Goal: Task Accomplishment & Management: Use online tool/utility

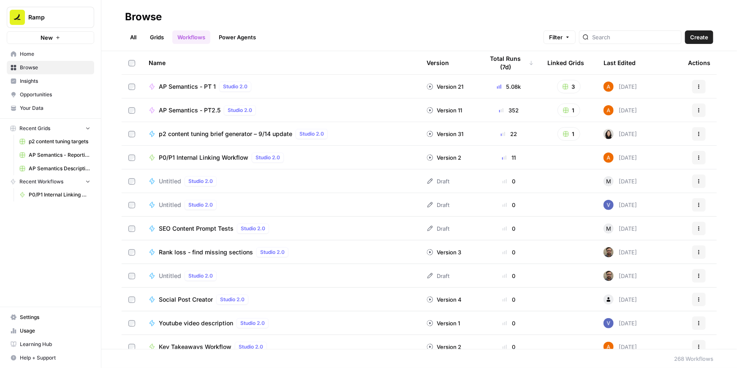
click at [190, 158] on span "P0/P1 Internal Linking Workflow" at bounding box center [204, 157] width 90 height 8
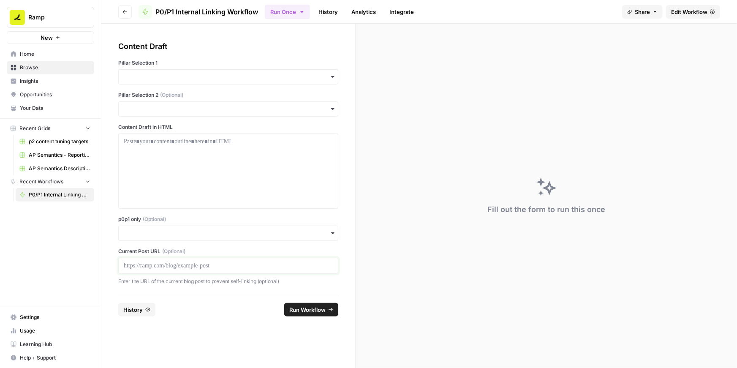
click at [148, 266] on p at bounding box center [228, 265] width 209 height 8
click at [142, 236] on input "p0p1 only (Optional)" at bounding box center [228, 233] width 209 height 8
click at [133, 254] on div "Yes" at bounding box center [228, 256] width 219 height 16
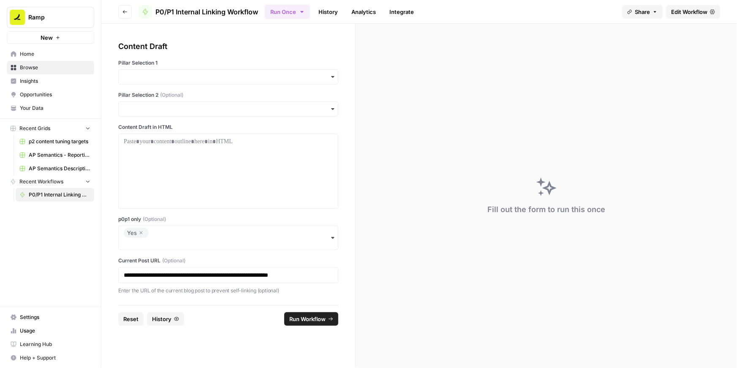
click at [147, 82] on div "button" at bounding box center [228, 76] width 220 height 15
click at [136, 113] on div "BCC" at bounding box center [228, 116] width 219 height 16
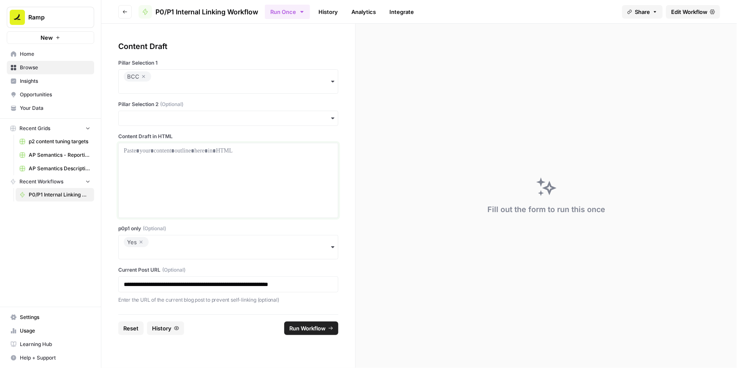
click at [246, 154] on p at bounding box center [228, 150] width 209 height 8
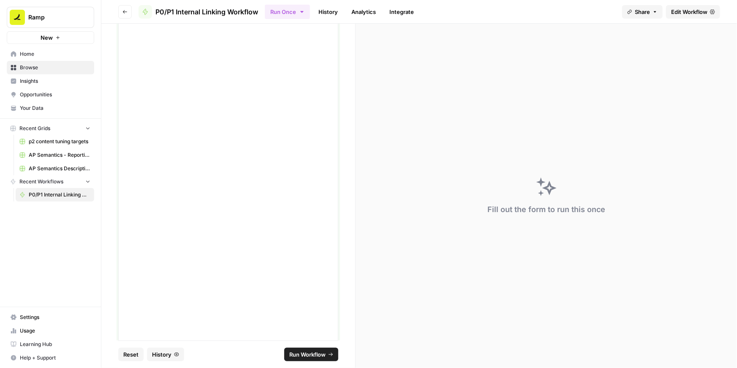
scroll to position [4583, 0]
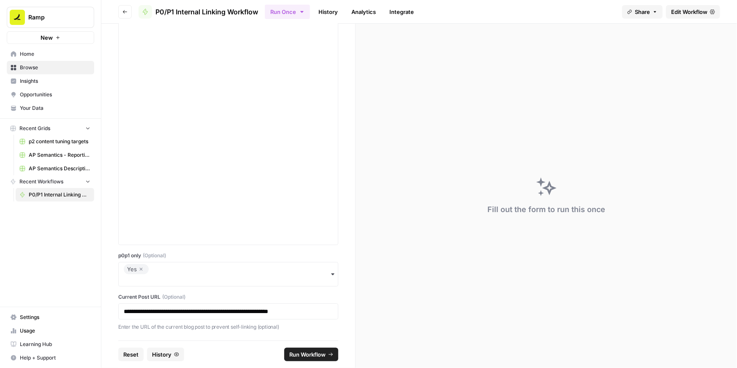
click at [309, 354] on span "Run Workflow" at bounding box center [307, 354] width 36 height 8
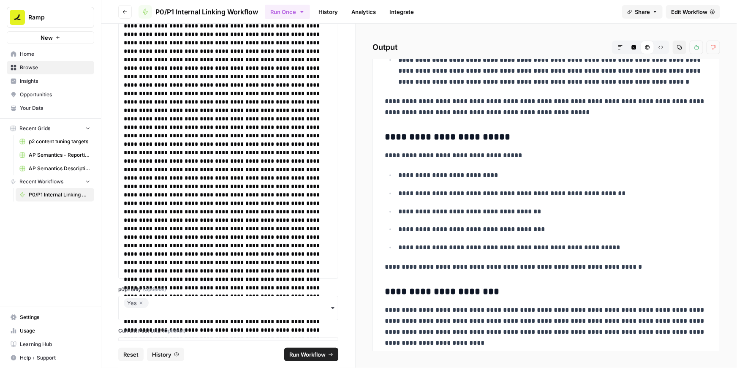
scroll to position [6584, 0]
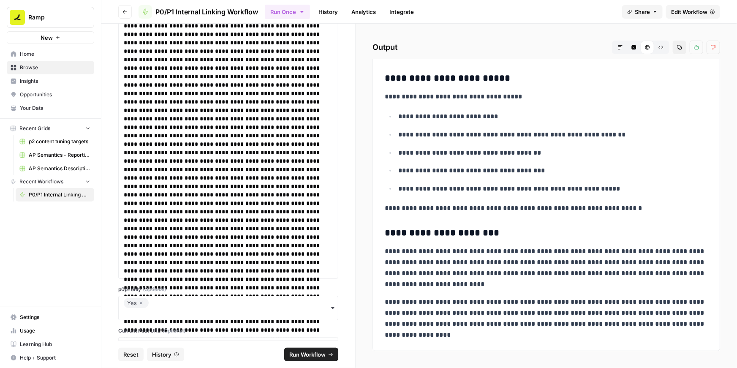
click at [141, 302] on icon "button" at bounding box center [140, 303] width 5 height 10
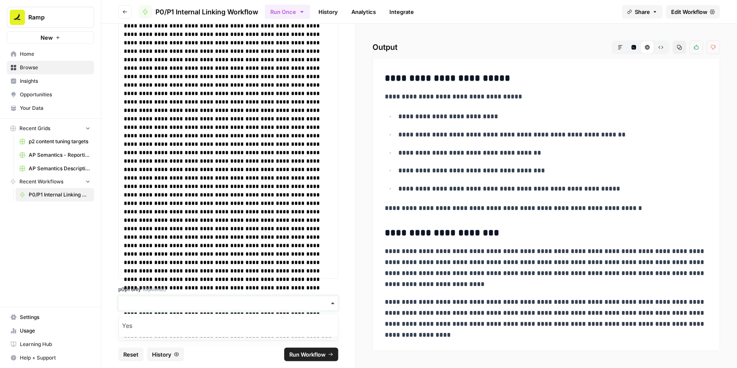
click at [152, 301] on input "p0p1 only (Optional)" at bounding box center [228, 303] width 209 height 8
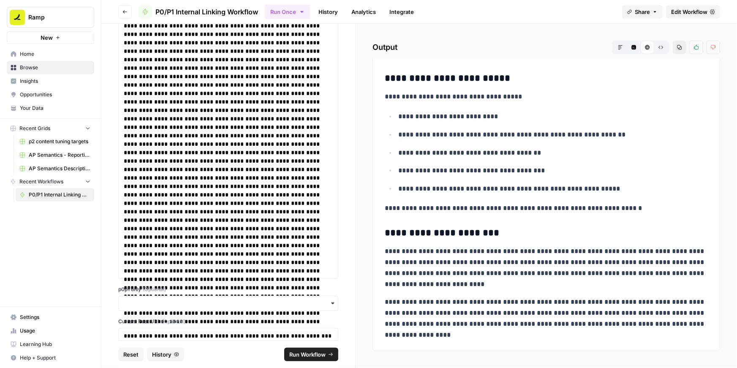
click at [309, 351] on span "Run Workflow" at bounding box center [307, 354] width 36 height 8
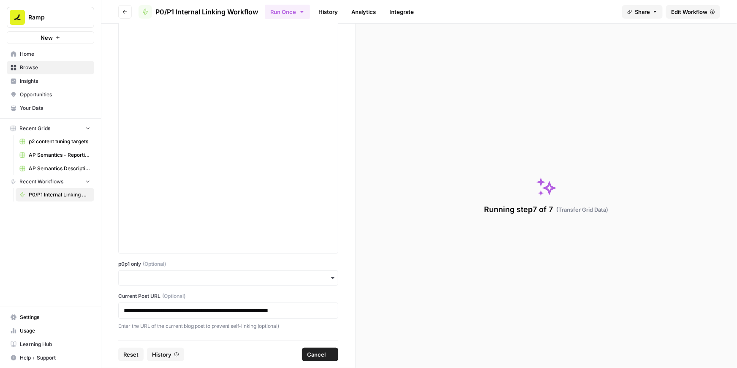
scroll to position [4574, 0]
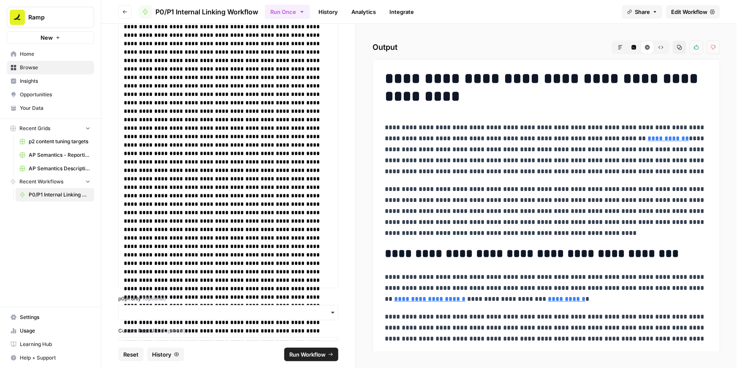
click at [678, 48] on icon "button" at bounding box center [679, 47] width 5 height 5
